Goal: Information Seeking & Learning: Learn about a topic

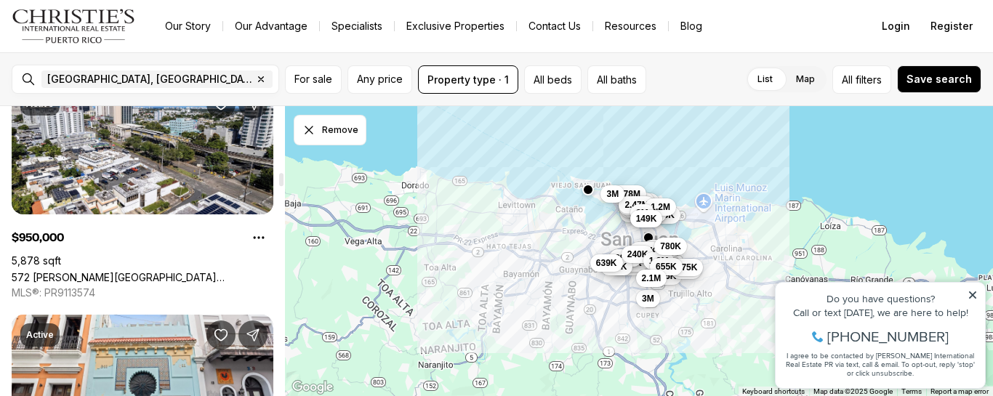
scroll to position [2890, 0]
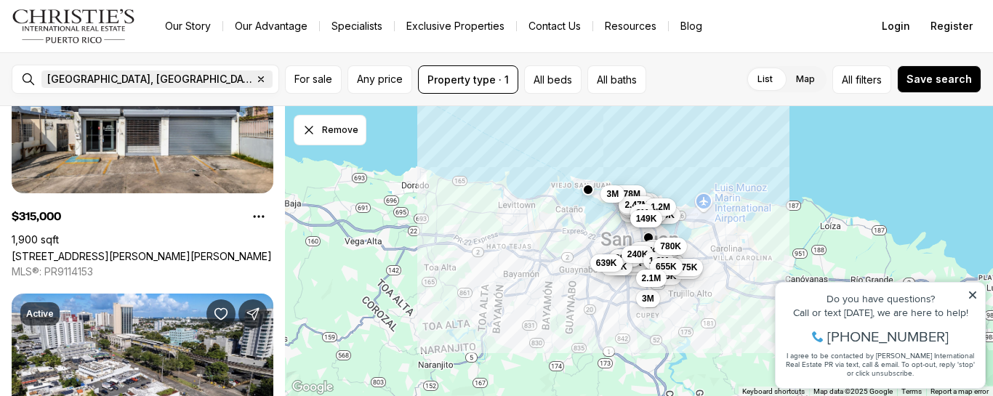
click at [255, 76] on icon "button" at bounding box center [261, 79] width 12 height 12
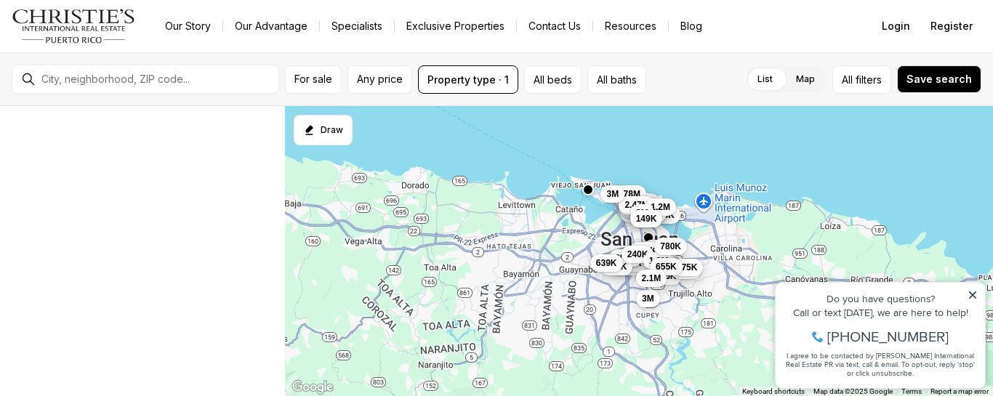
scroll to position [28, 0]
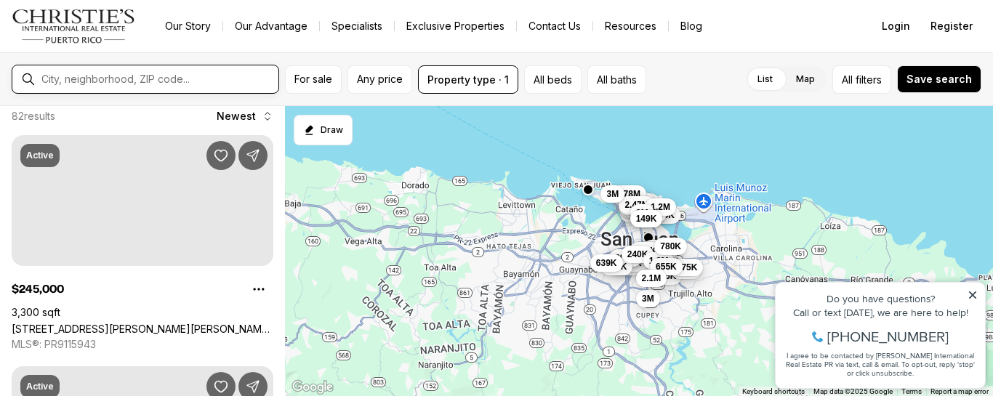
click at [145, 81] on input "text" at bounding box center [156, 79] width 231 height 13
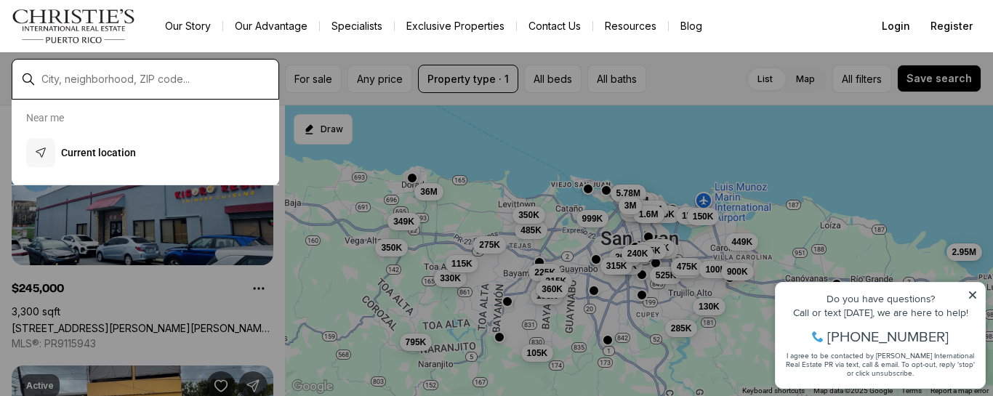
scroll to position [0, 0]
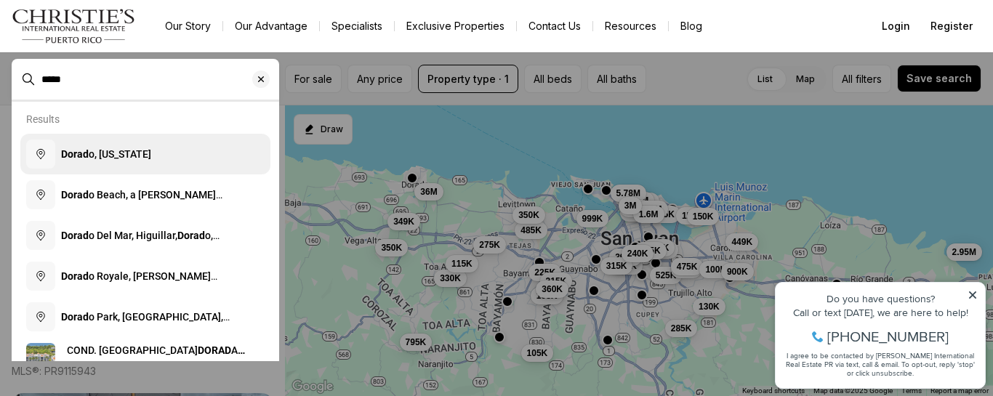
type input "*****"
click at [125, 166] on button "Dorad o, [US_STATE]" at bounding box center [145, 154] width 250 height 41
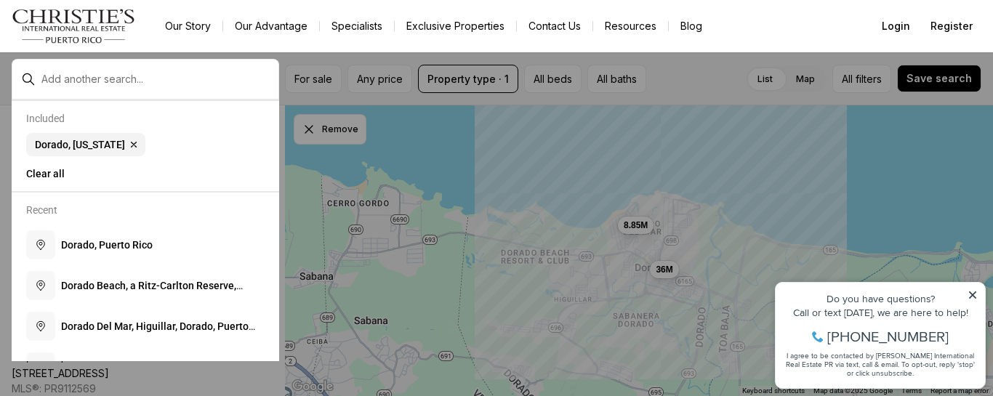
click at [667, 270] on div "Done For sale Any price Property type · 1 All beds All baths List Map List Map …" at bounding box center [496, 224] width 993 height 344
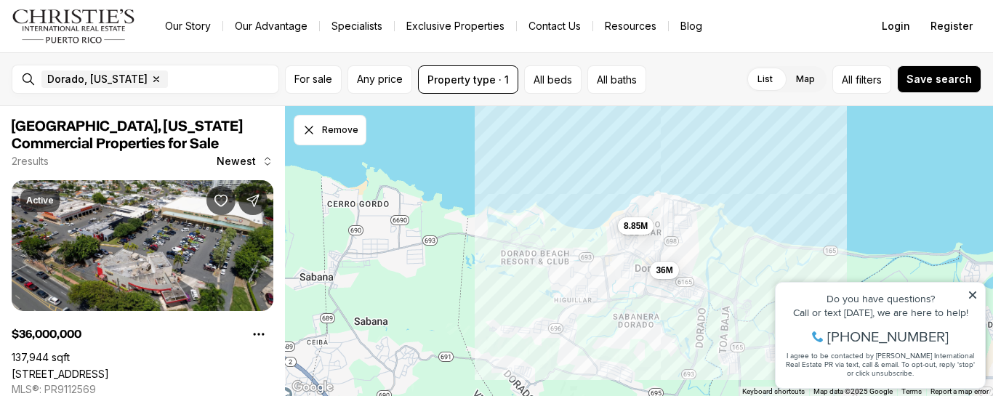
click at [667, 270] on span "36M" at bounding box center [663, 270] width 17 height 12
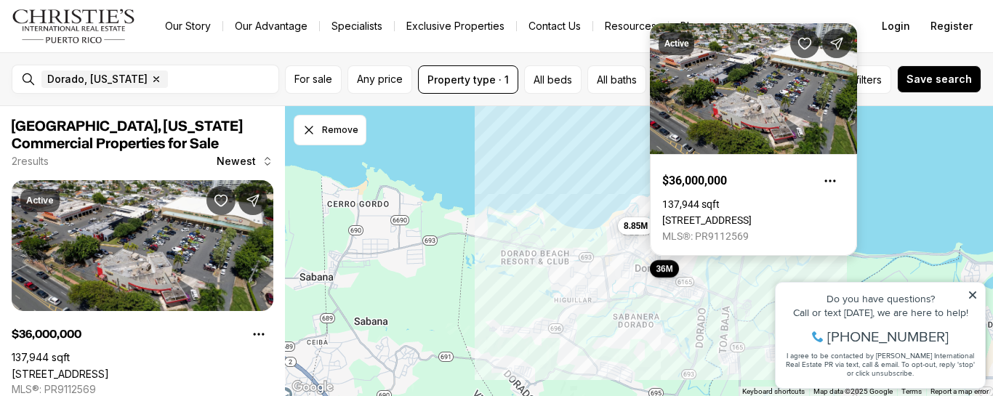
click at [666, 214] on link "[STREET_ADDRESS]" at bounding box center [706, 220] width 89 height 12
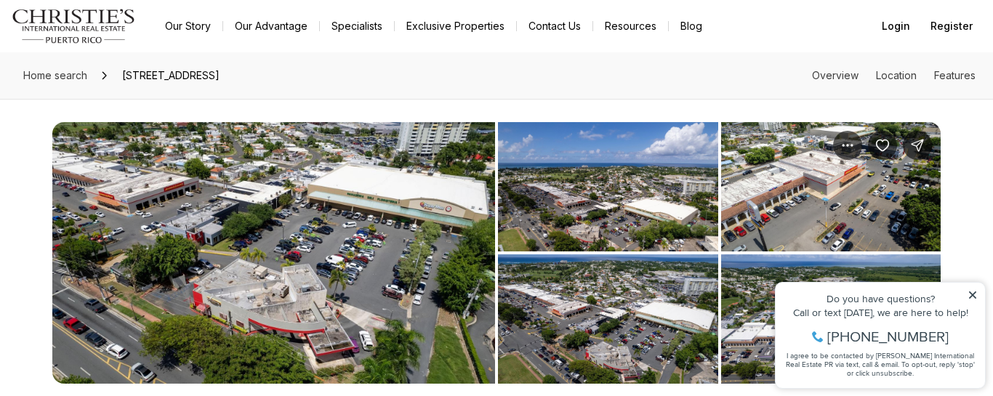
click at [452, 197] on img "View image gallery" at bounding box center [273, 253] width 442 height 262
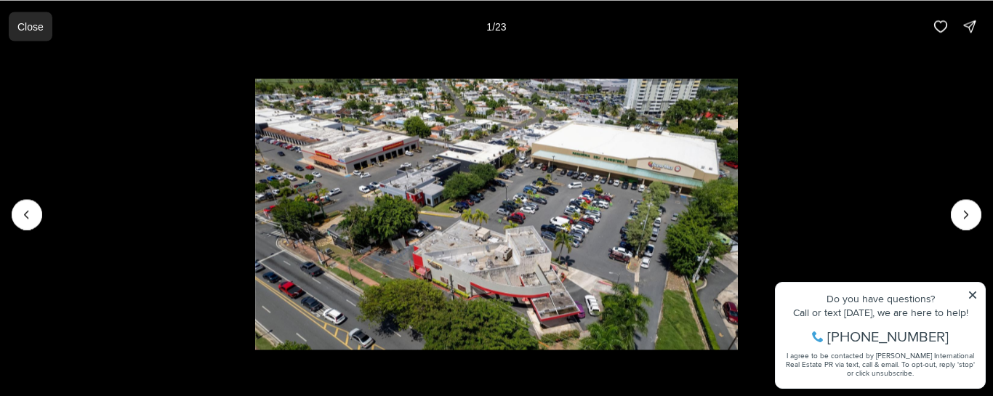
click at [26, 20] on p "Close" at bounding box center [30, 26] width 26 height 12
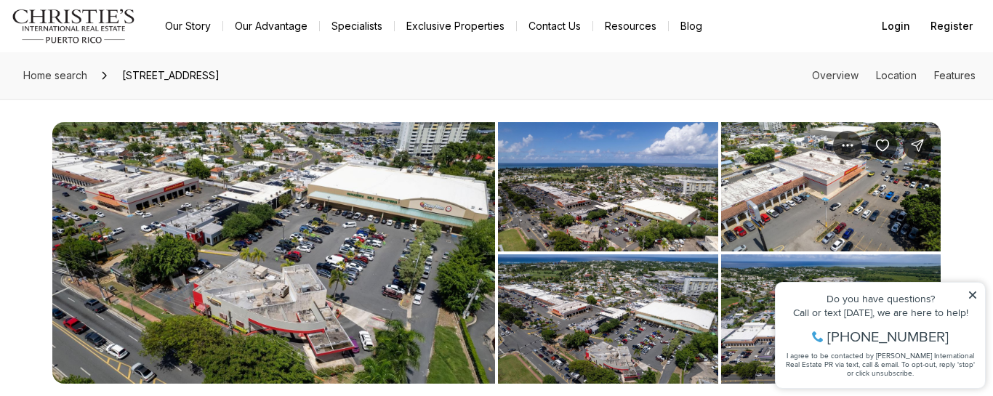
click at [969, 295] on icon at bounding box center [972, 295] width 10 height 10
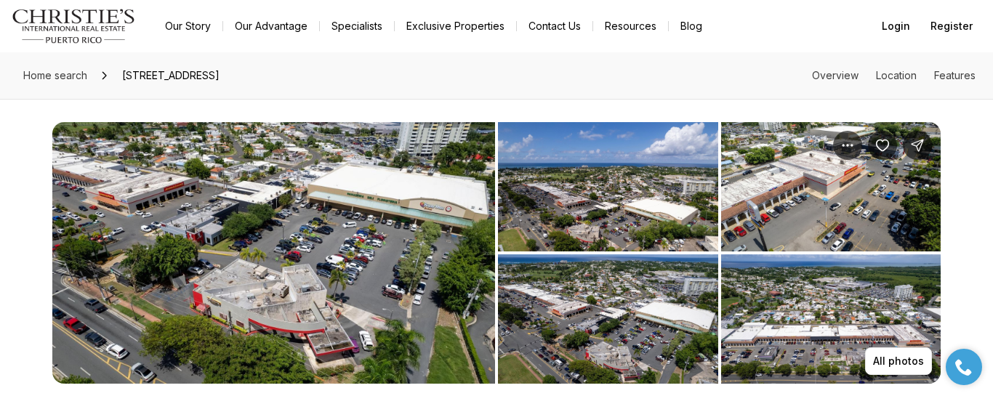
click at [346, 273] on img "View image gallery" at bounding box center [273, 253] width 442 height 262
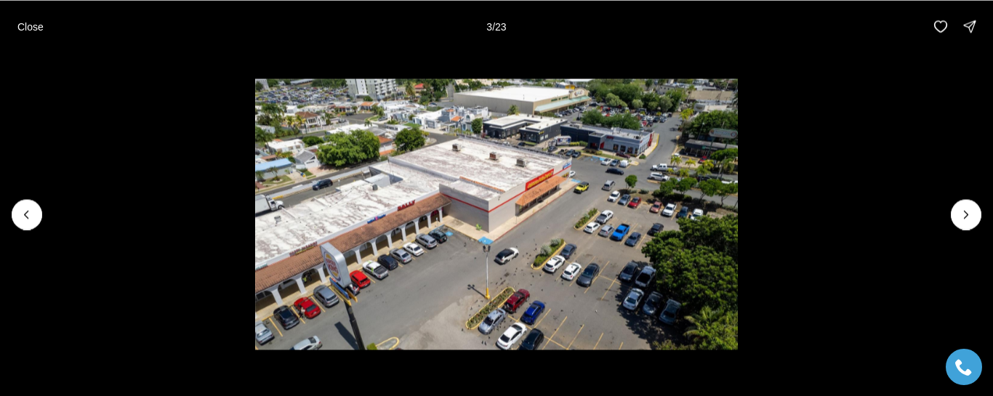
drag, startPoint x: 133, startPoint y: 119, endPoint x: 190, endPoint y: -61, distance: 188.9
